Goal: Task Accomplishment & Management: Manage account settings

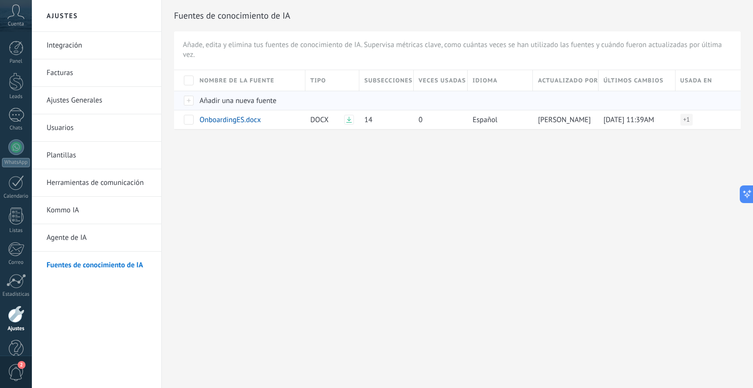
click at [210, 96] on span "Añadir una nueva fuente" at bounding box center [238, 100] width 77 height 9
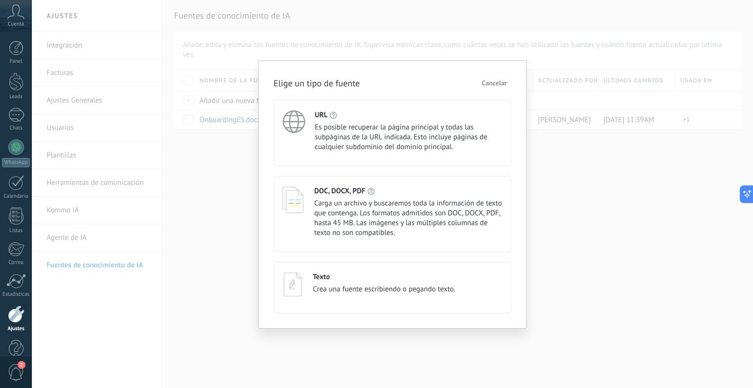
click at [239, 189] on div "Elige un tipo de fuente Cancelar URL Es posible recuperar la página principal y…" at bounding box center [392, 194] width 721 height 388
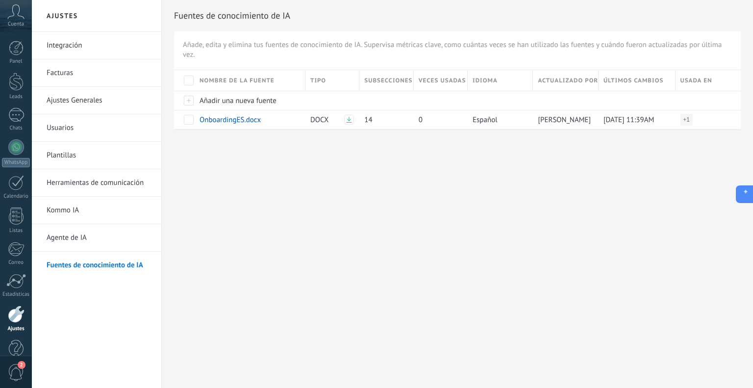
click at [748, 189] on icon at bounding box center [743, 194] width 10 height 10
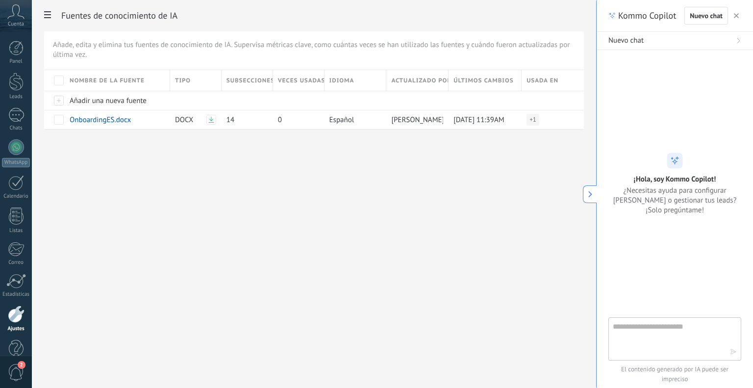
click at [738, 16] on icon "button" at bounding box center [736, 15] width 5 height 5
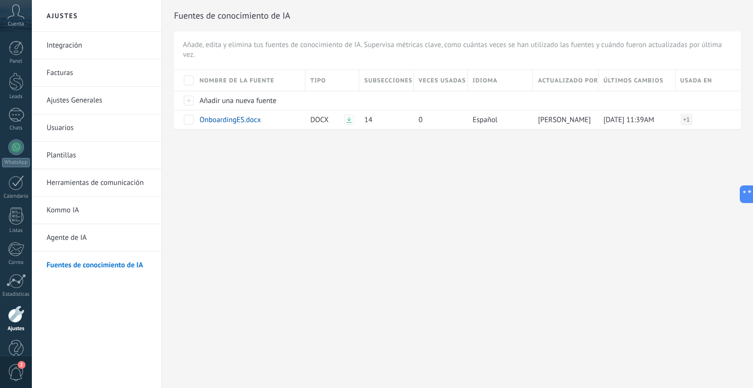
click at [643, 178] on div "Ajustes Integración Facturas Ajustes Generales Usuarios [GEOGRAPHIC_DATA] Herra…" at bounding box center [392, 194] width 721 height 388
